Goal: Find specific page/section: Find specific page/section

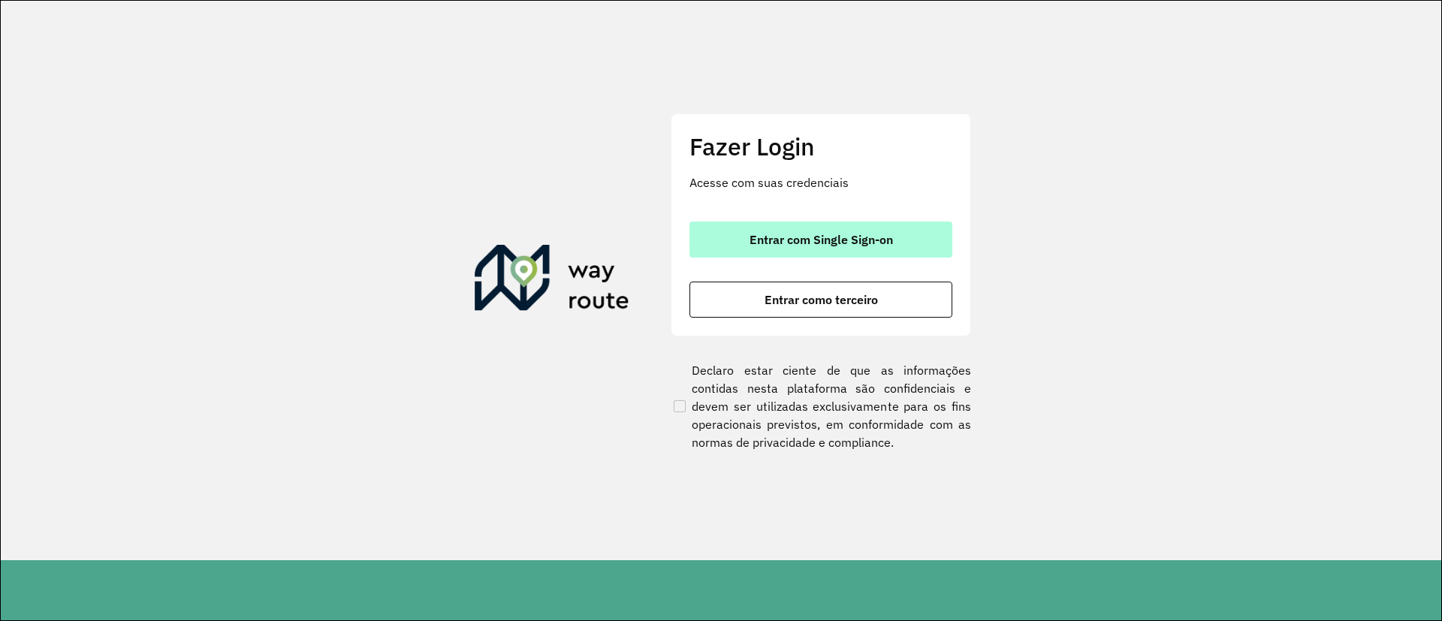
click at [737, 222] on button "Entrar com Single Sign-on" at bounding box center [820, 240] width 263 height 36
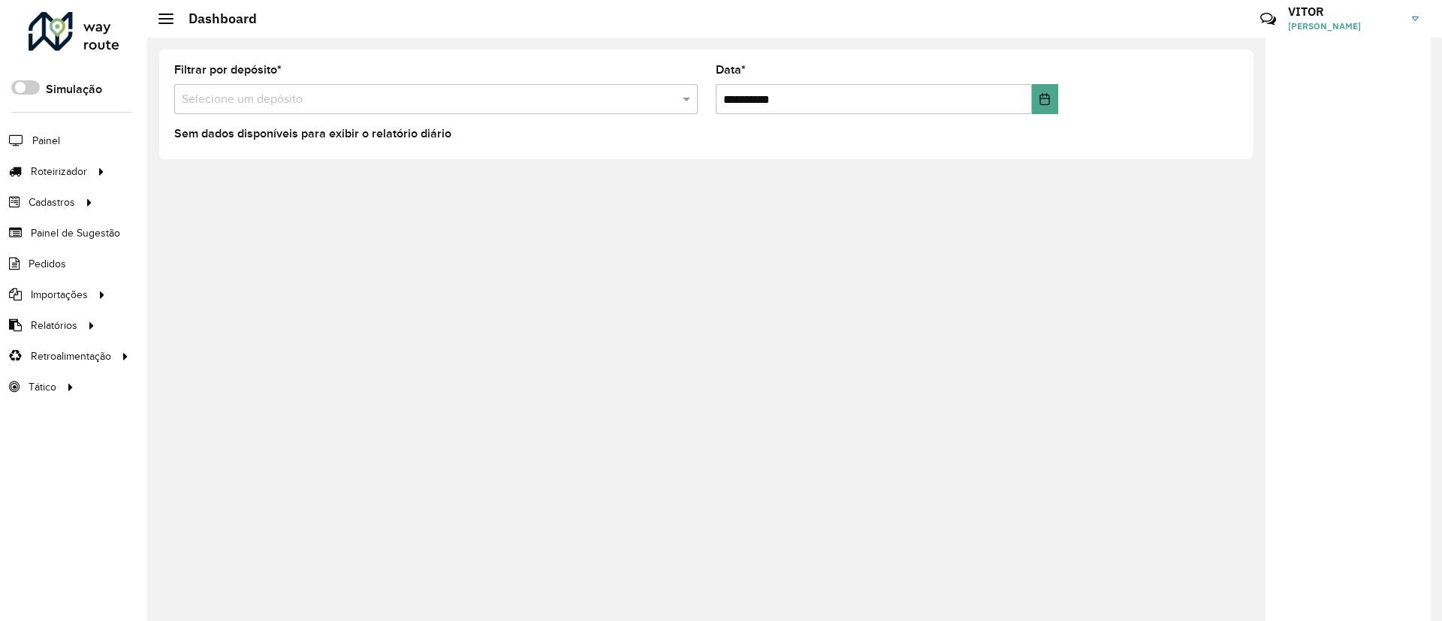
click at [78, 261] on li "Pedidos" at bounding box center [73, 264] width 147 height 31
click at [58, 256] on span "Pedidos" at bounding box center [48, 264] width 39 height 16
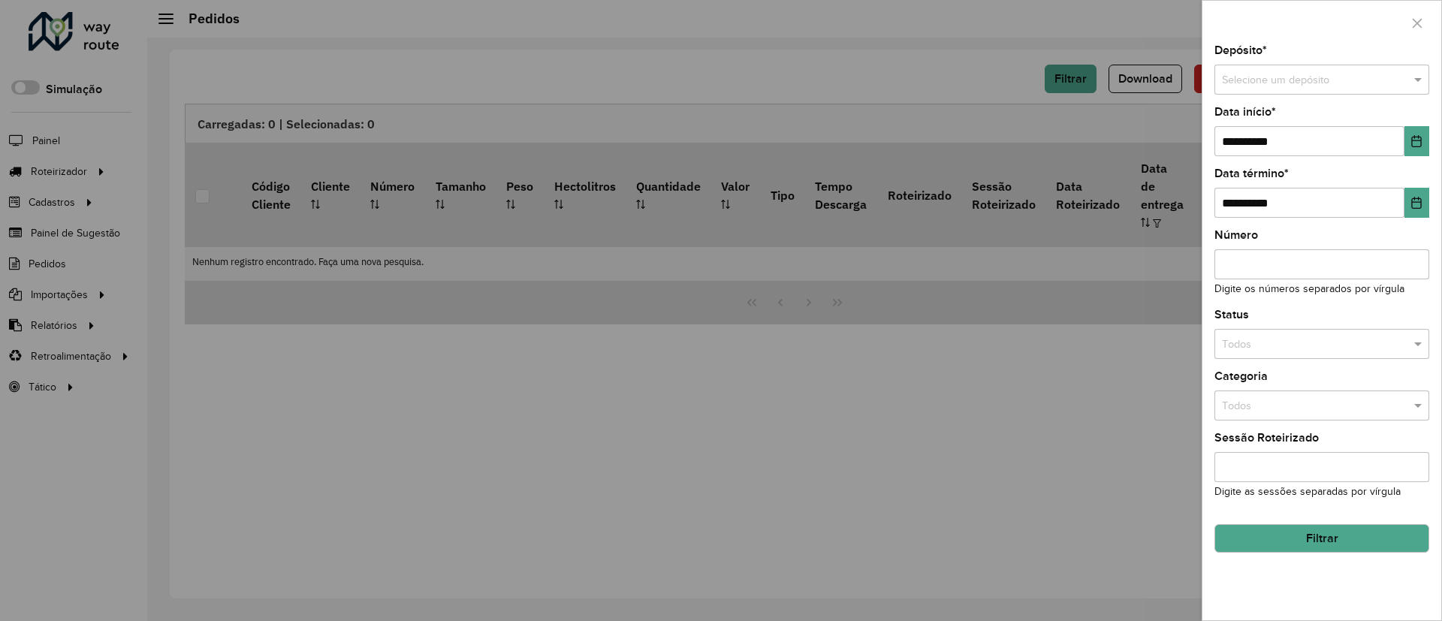
click at [956, 70] on div "Selecione um depósito" at bounding box center [1321, 80] width 215 height 30
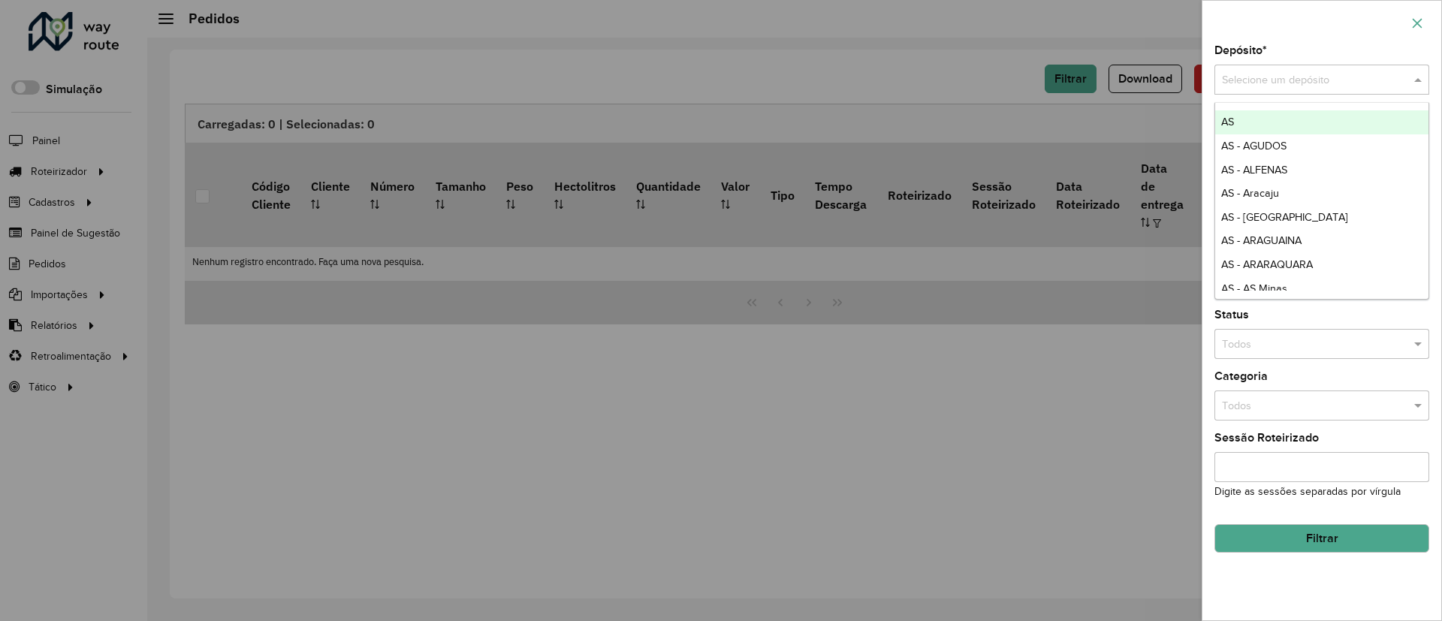
click at [956, 34] on button "button" at bounding box center [1417, 23] width 24 height 24
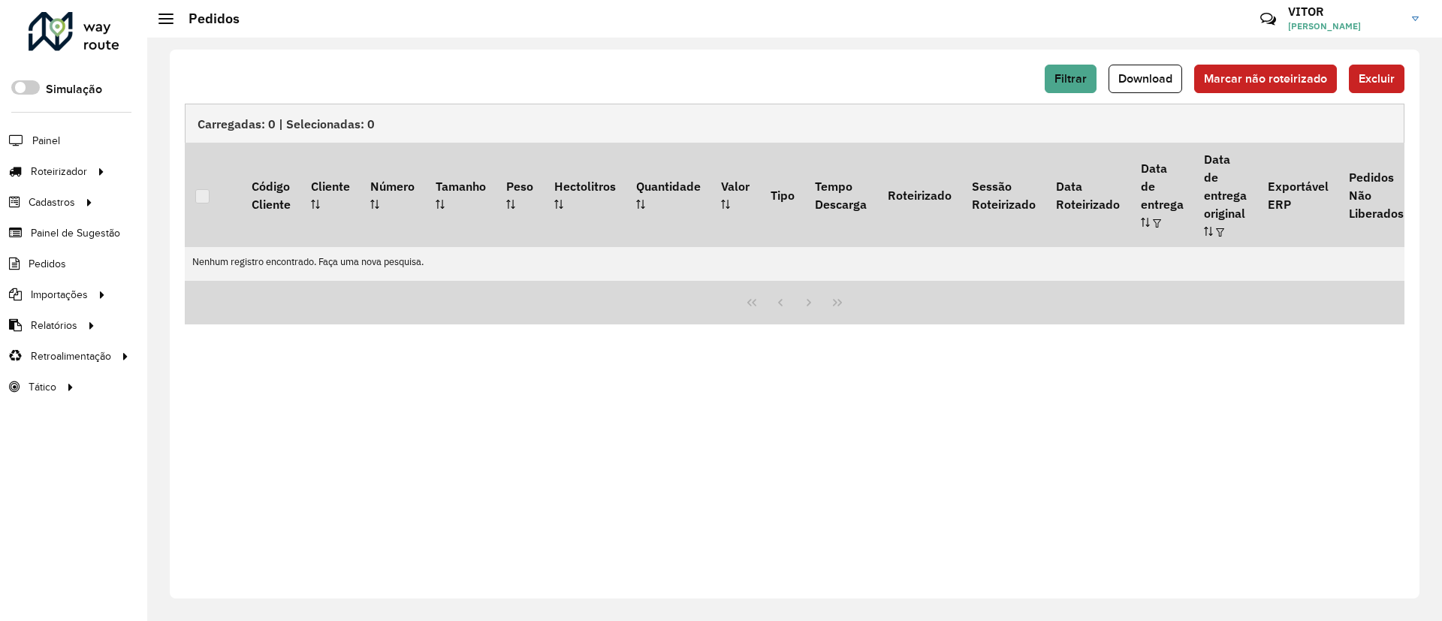
click at [78, 20] on div at bounding box center [74, 31] width 91 height 39
